Goal: Information Seeking & Learning: Learn about a topic

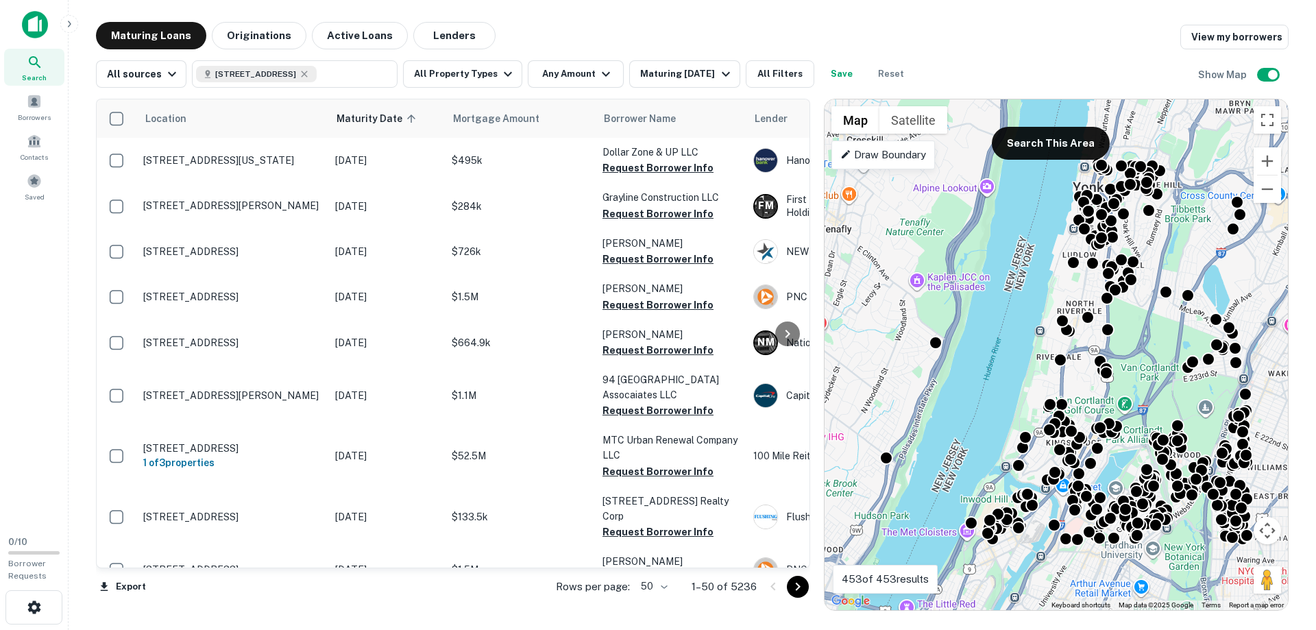
click at [1056, 355] on gmp-advanced-marker at bounding box center [1056, 355] width 0 height 0
click at [348, 72] on input "text" at bounding box center [354, 73] width 75 height 19
type input "**********"
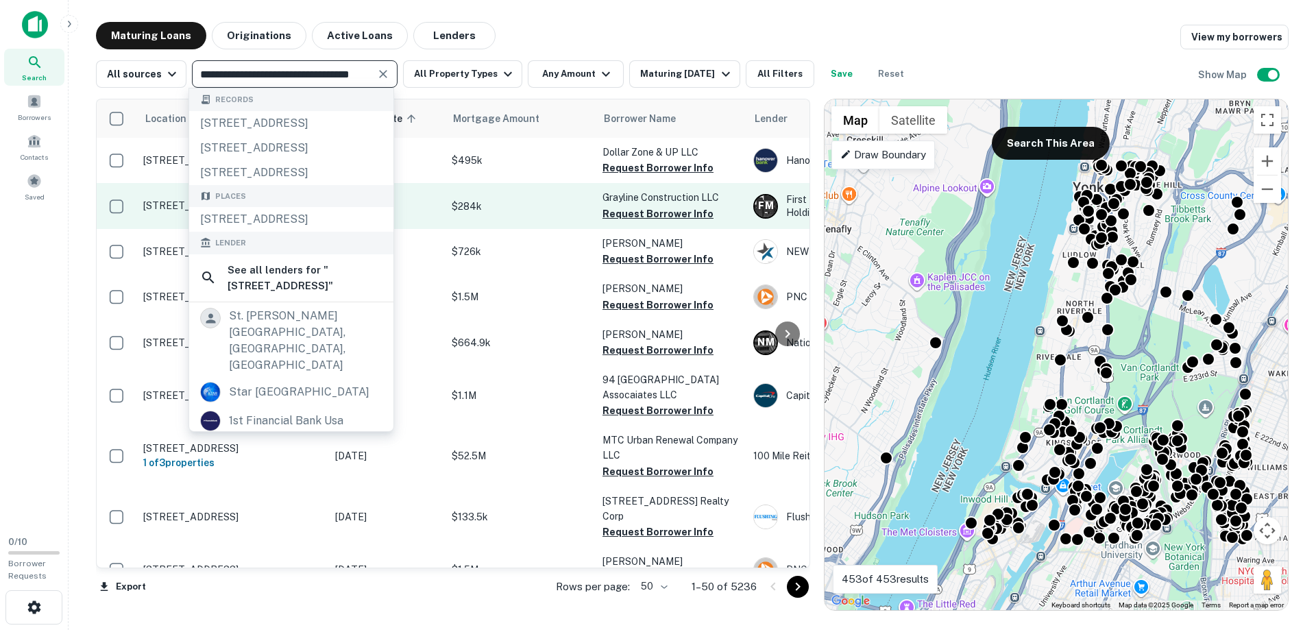
click at [295, 228] on div "[STREET_ADDRESS]" at bounding box center [291, 219] width 204 height 25
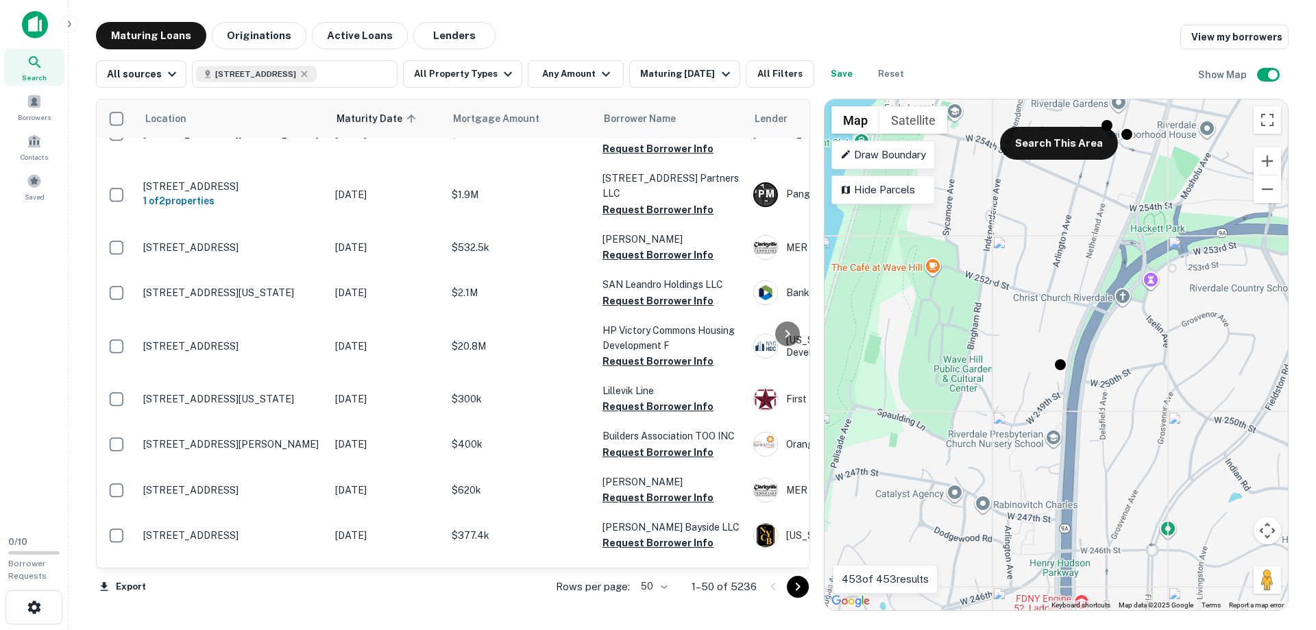
scroll to position [2019, 0]
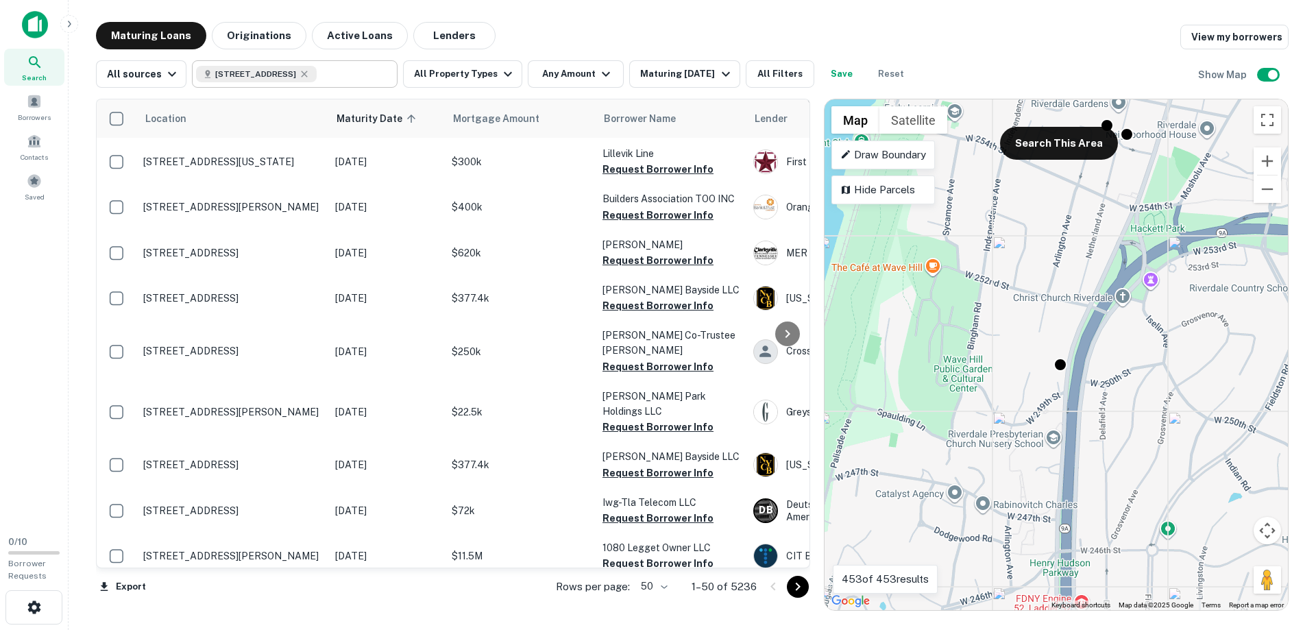
click at [339, 72] on input "text" at bounding box center [354, 73] width 75 height 19
type input "**********"
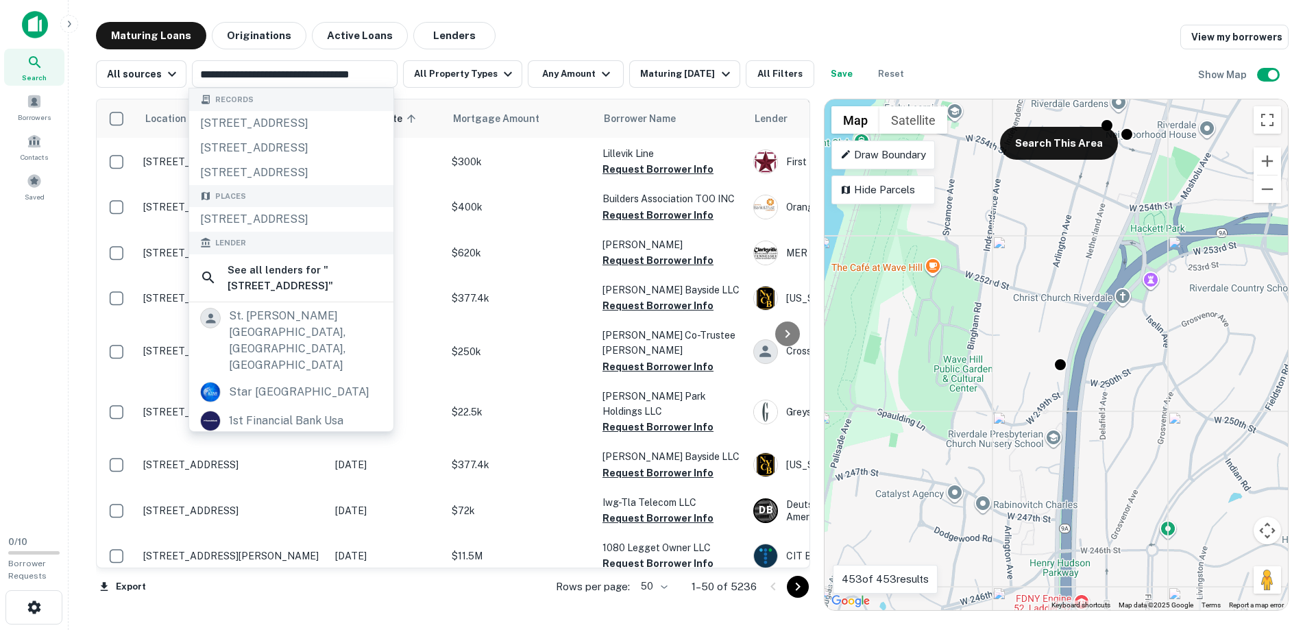
click at [653, 38] on div "Maturing Loans Originations Active Loans Lenders View my borrowers" at bounding box center [692, 35] width 1193 height 27
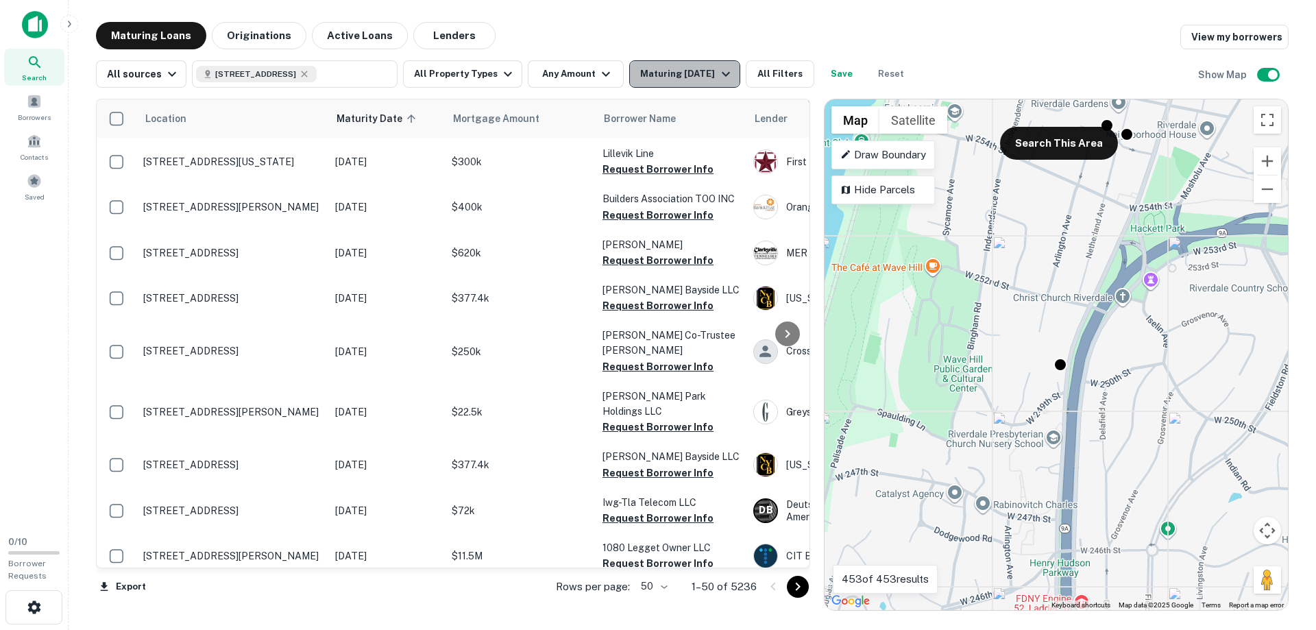
click at [718, 71] on icon "button" at bounding box center [726, 74] width 16 height 16
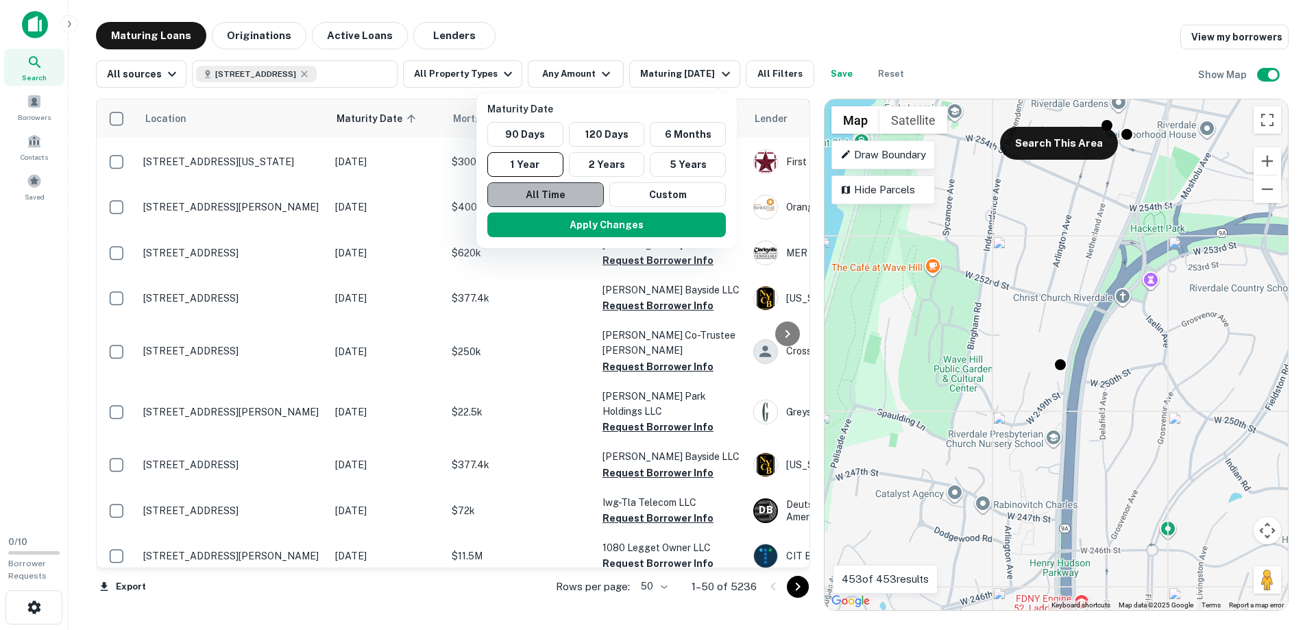
click at [570, 192] on button "All Time" at bounding box center [545, 194] width 117 height 25
click at [833, 75] on div at bounding box center [658, 315] width 1316 height 630
click at [790, 12] on div at bounding box center [658, 315] width 1316 height 630
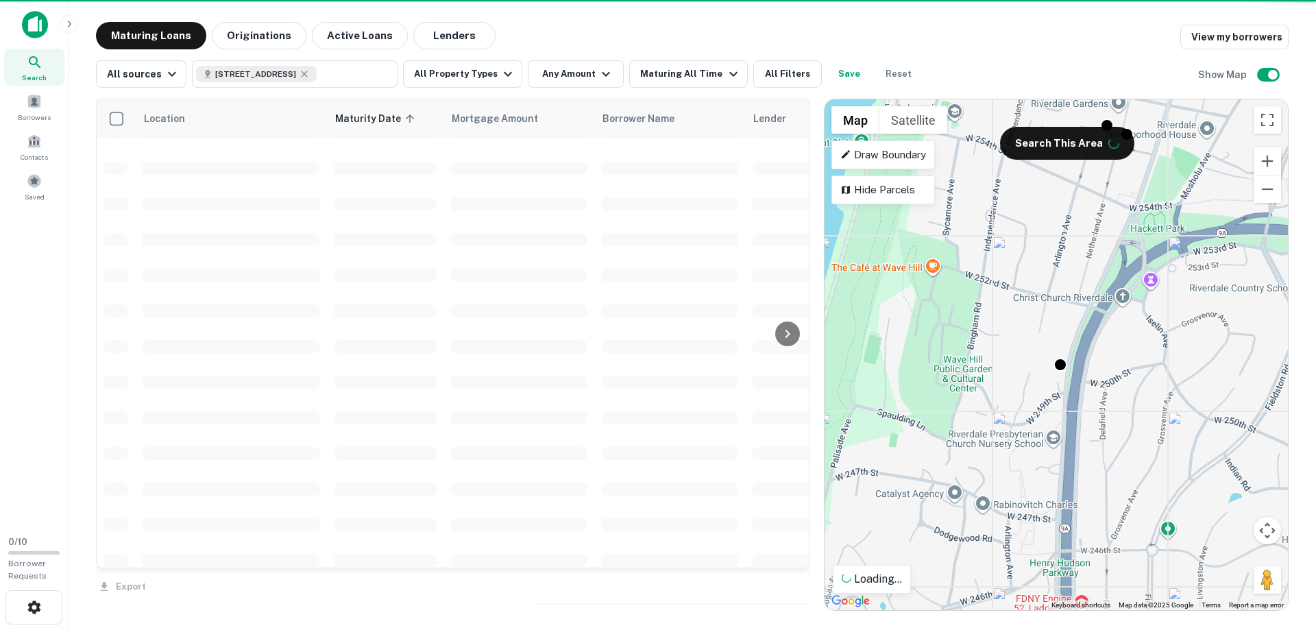
click at [660, 174] on button "Apply Changes" at bounding box center [639, 167] width 179 height 14
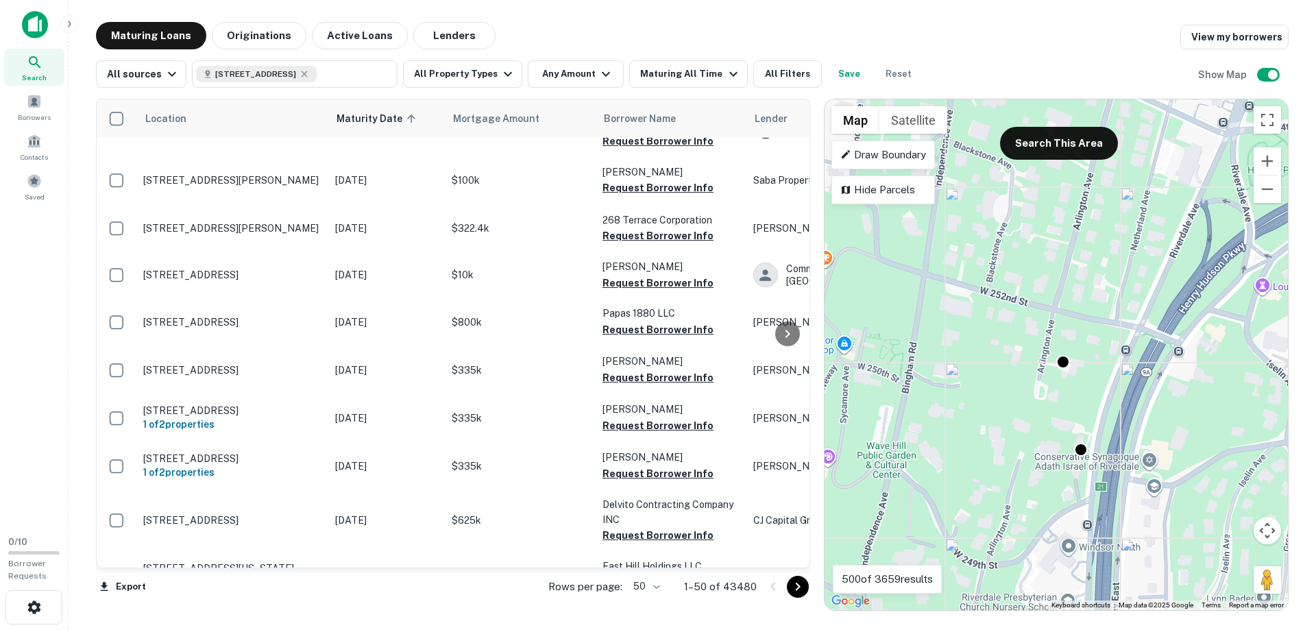
click at [1014, 276] on gmp-advanced-marker at bounding box center [1014, 276] width 0 height 0
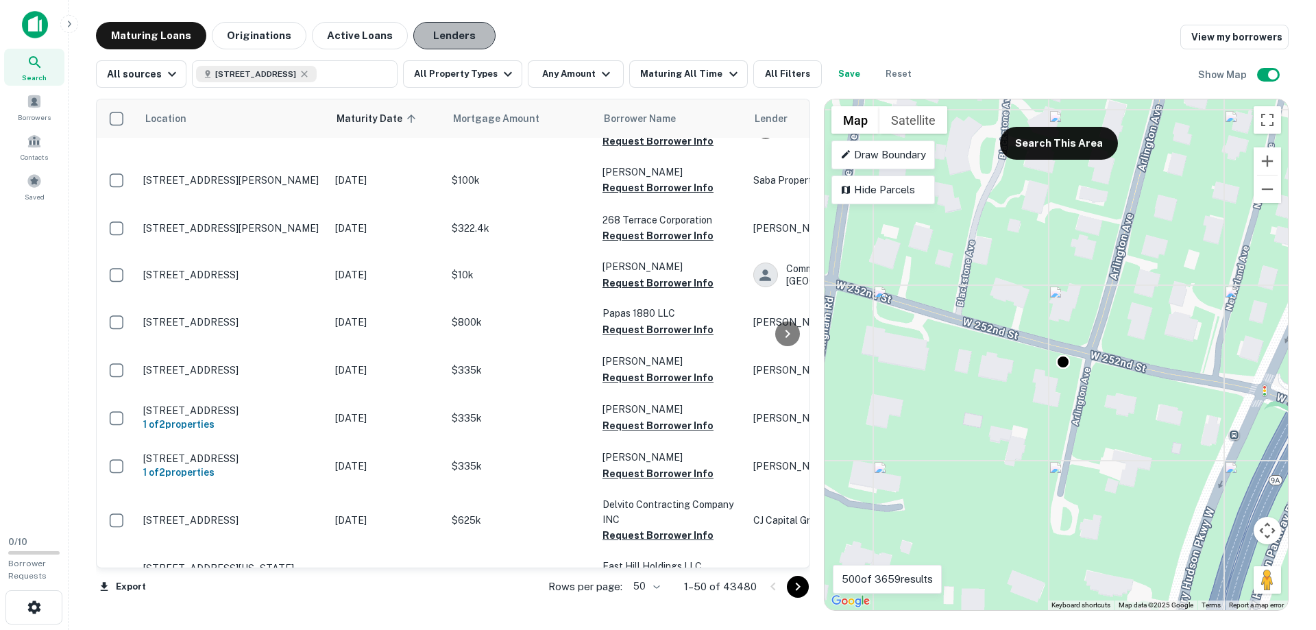
click at [446, 32] on button "Lenders" at bounding box center [454, 35] width 82 height 27
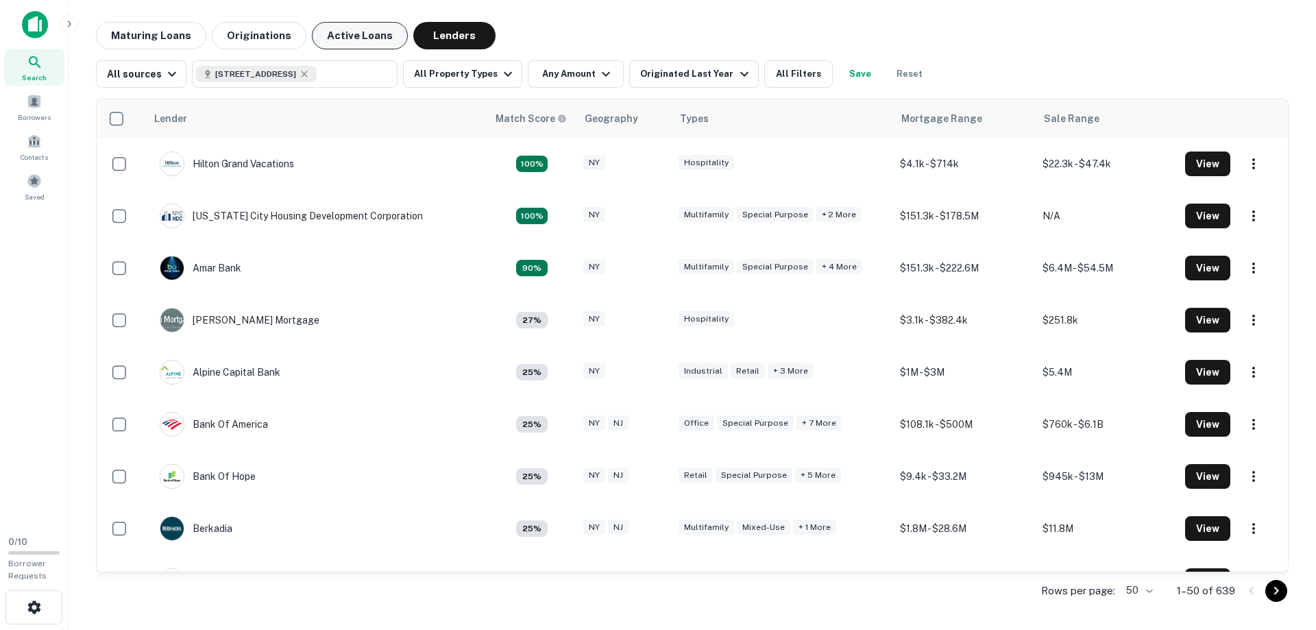
click at [342, 37] on button "Active Loans" at bounding box center [360, 35] width 96 height 27
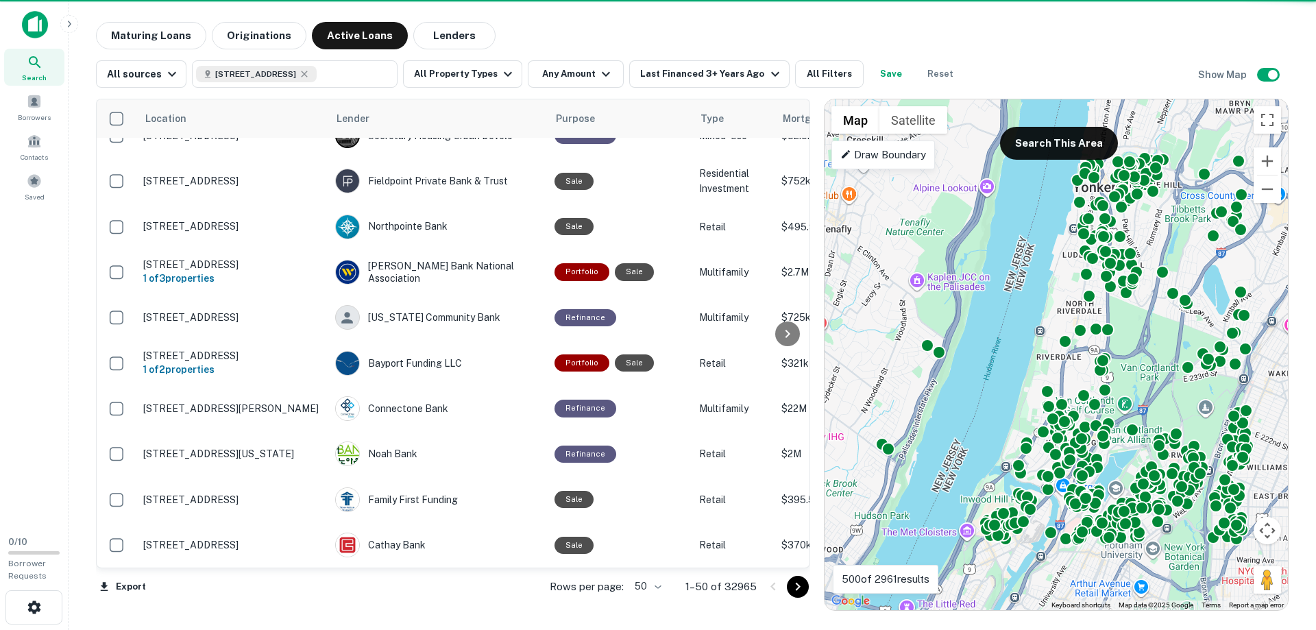
scroll to position [1933, 0]
